Goal: Information Seeking & Learning: Understand process/instructions

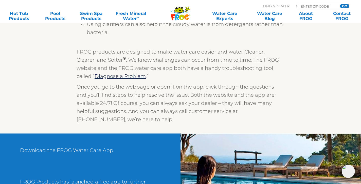
scroll to position [457, 0]
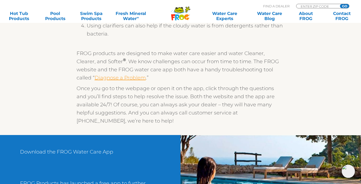
click at [104, 78] on link "Diagnose a Problem" at bounding box center [119, 77] width 51 height 6
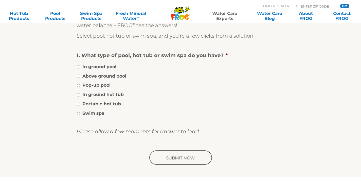
scroll to position [101, 0]
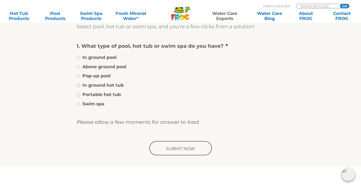
click at [78, 95] on input "Portable hot tub" at bounding box center [78, 94] width 3 height 3
radio input "true"
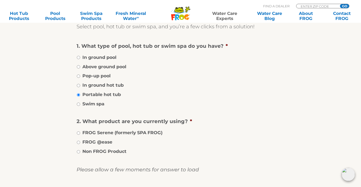
click at [77, 142] on input "FROG @ease" at bounding box center [78, 142] width 3 height 3
radio input "true"
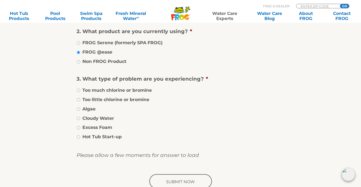
scroll to position [192, 0]
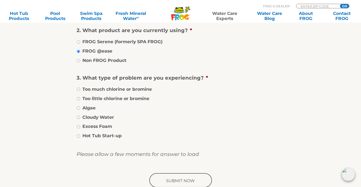
click at [77, 117] on input "Cloudy Water" at bounding box center [78, 117] width 3 height 3
radio input "true"
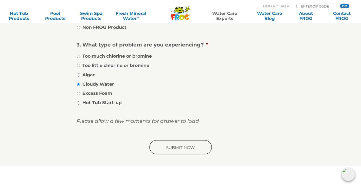
scroll to position [230, 0]
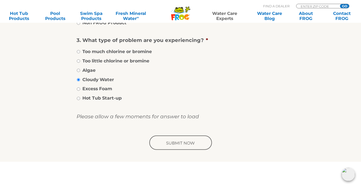
click at [170, 145] on input "image" at bounding box center [180, 143] width 64 height 16
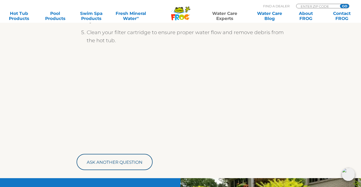
scroll to position [241, 0]
